Goal: Task Accomplishment & Management: Manage account settings

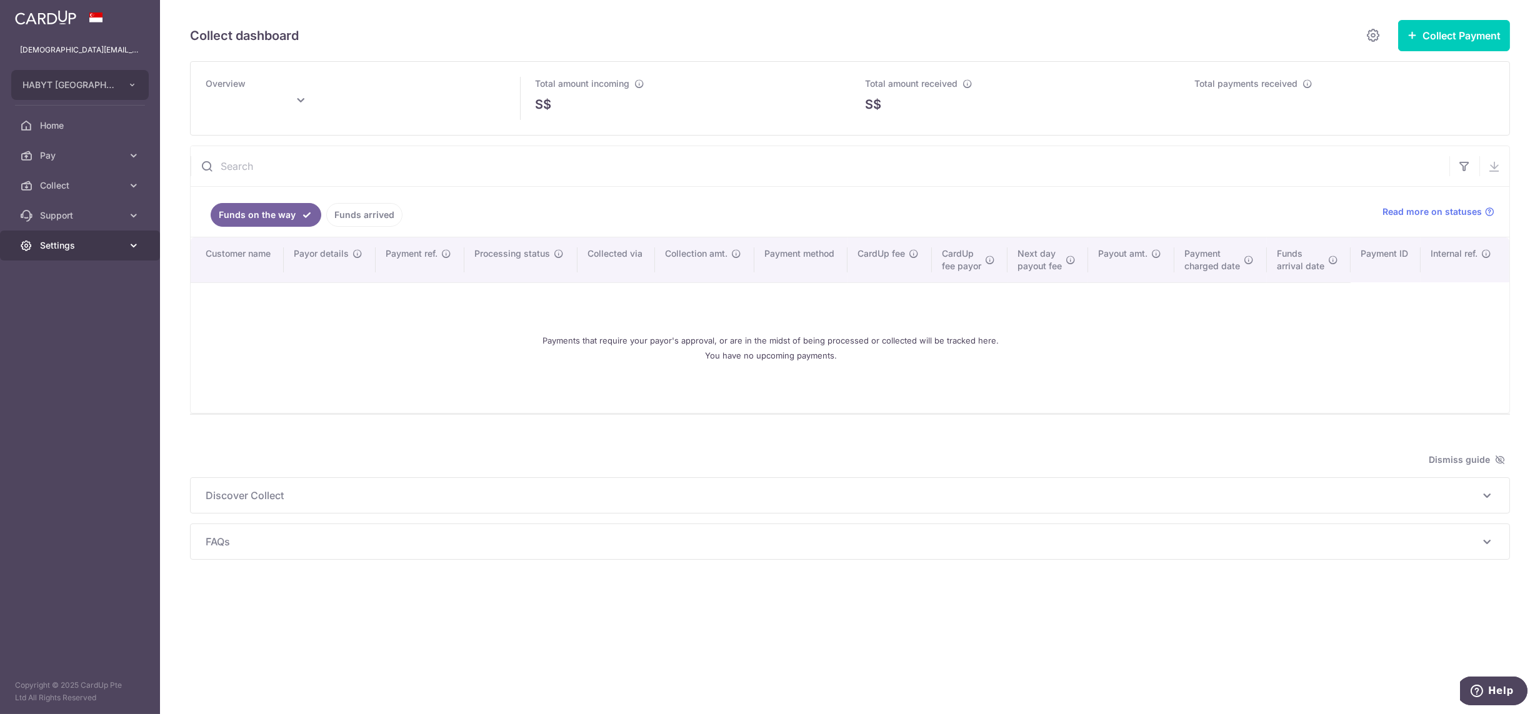
click at [83, 259] on link "Settings" at bounding box center [80, 246] width 160 height 30
click at [75, 310] on span "Logout" at bounding box center [81, 305] width 82 height 12
